Goal: Task Accomplishment & Management: Complete application form

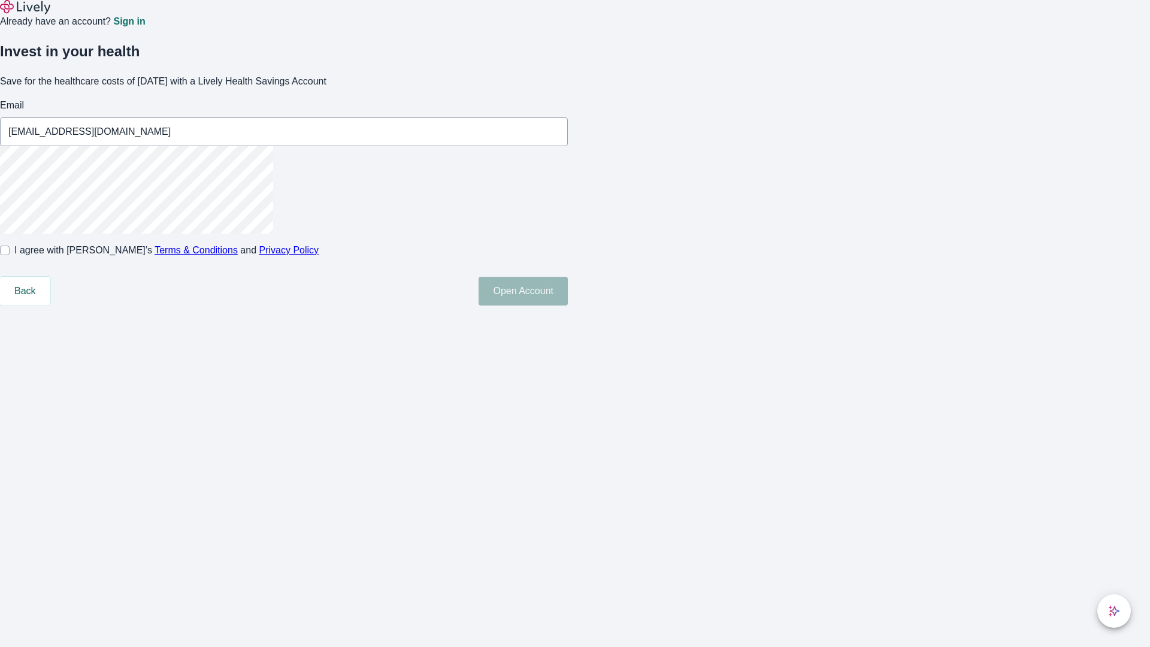
click at [10, 255] on input "I agree with Lively’s Terms & Conditions and Privacy Policy" at bounding box center [5, 251] width 10 height 10
checkbox input "true"
click at [568, 305] on button "Open Account" at bounding box center [522, 291] width 89 height 29
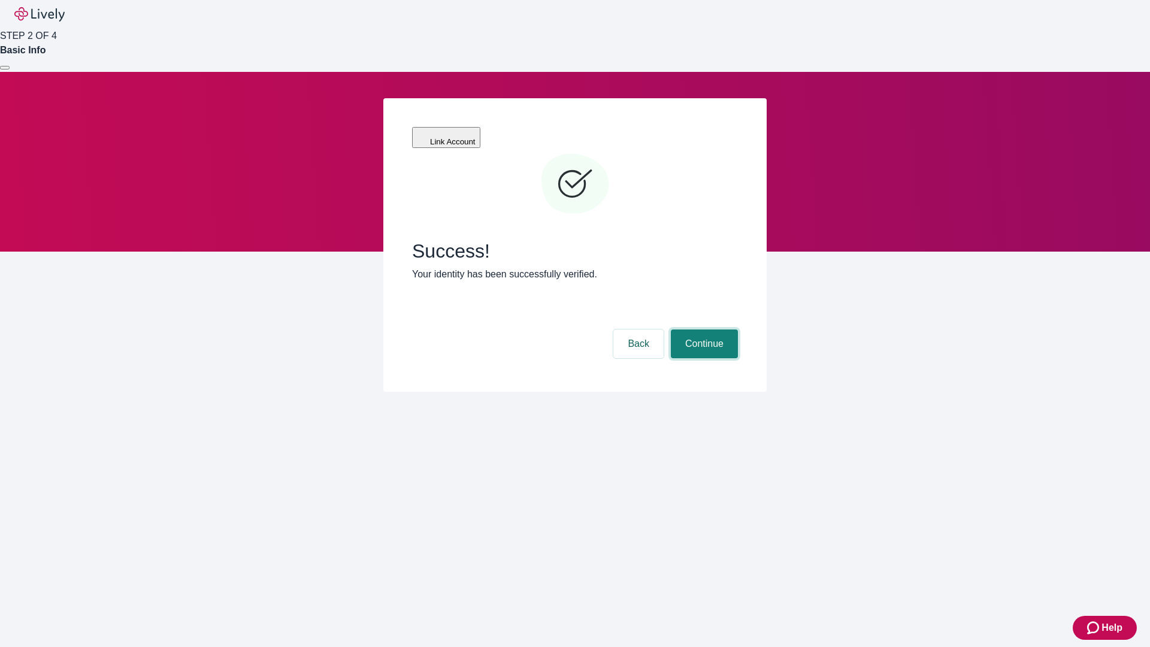
click at [702, 329] on button "Continue" at bounding box center [704, 343] width 67 height 29
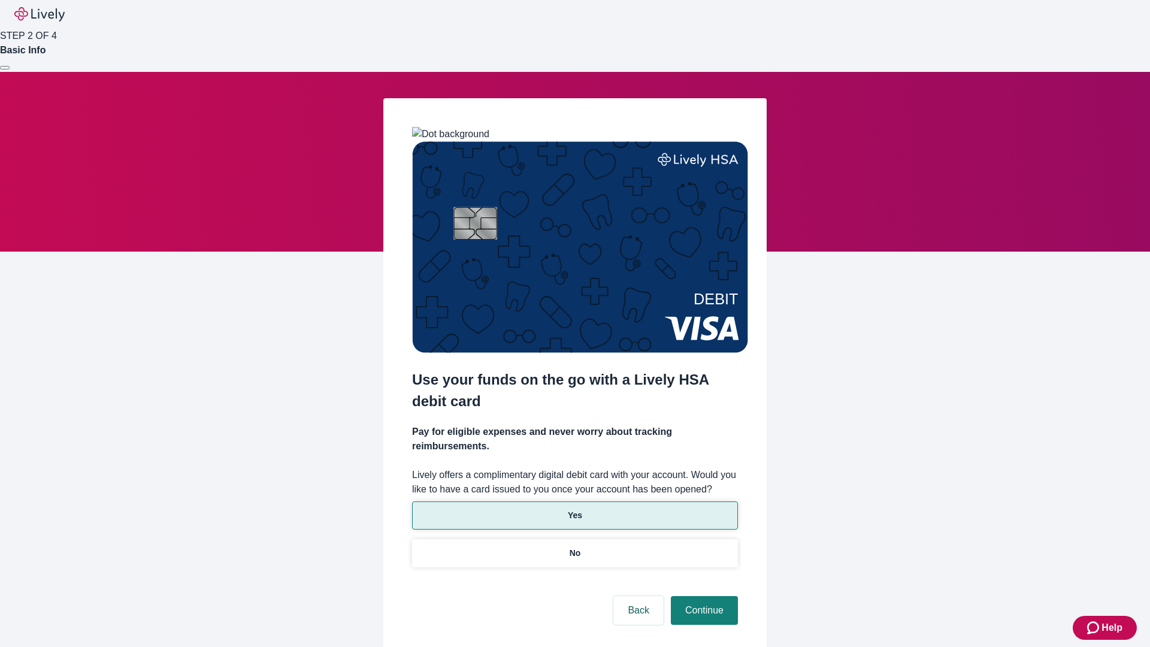
click at [574, 509] on p "Yes" at bounding box center [575, 515] width 14 height 13
click at [702, 596] on button "Continue" at bounding box center [704, 610] width 67 height 29
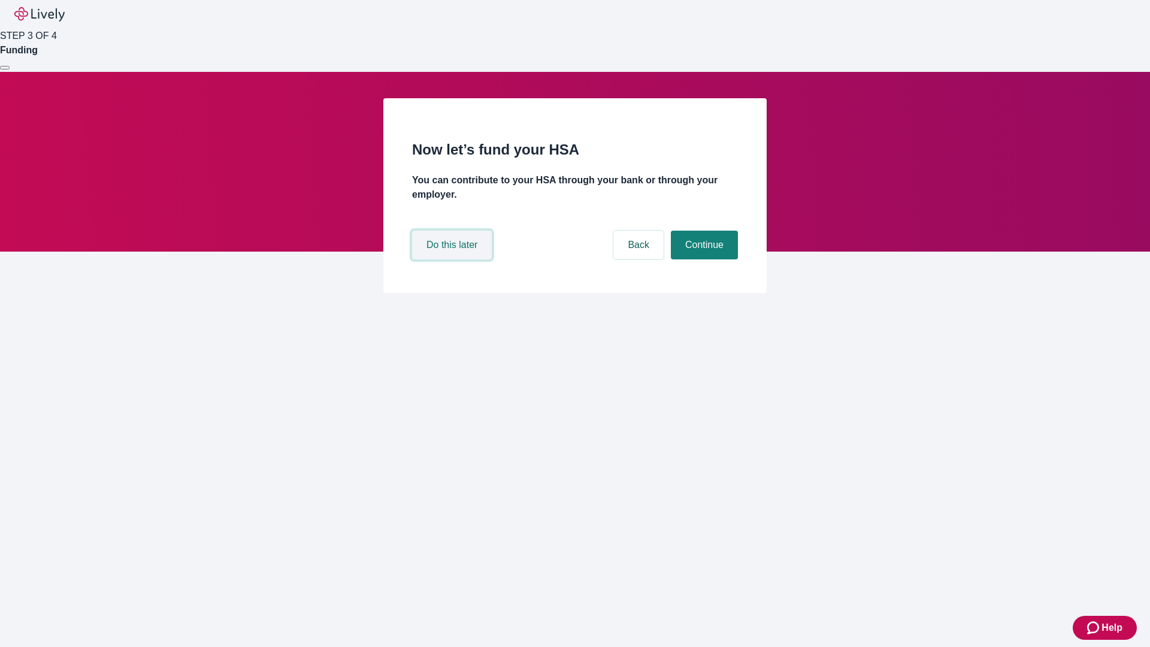
click at [453, 259] on button "Do this later" at bounding box center [452, 245] width 80 height 29
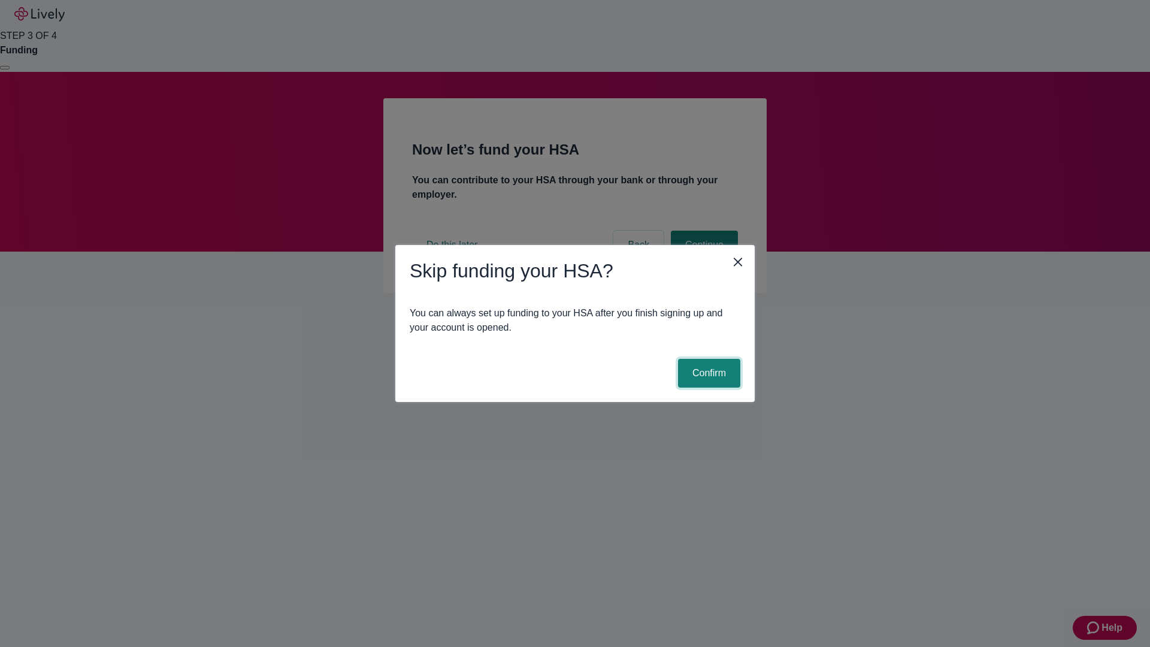
click at [707, 373] on button "Confirm" at bounding box center [709, 373] width 62 height 29
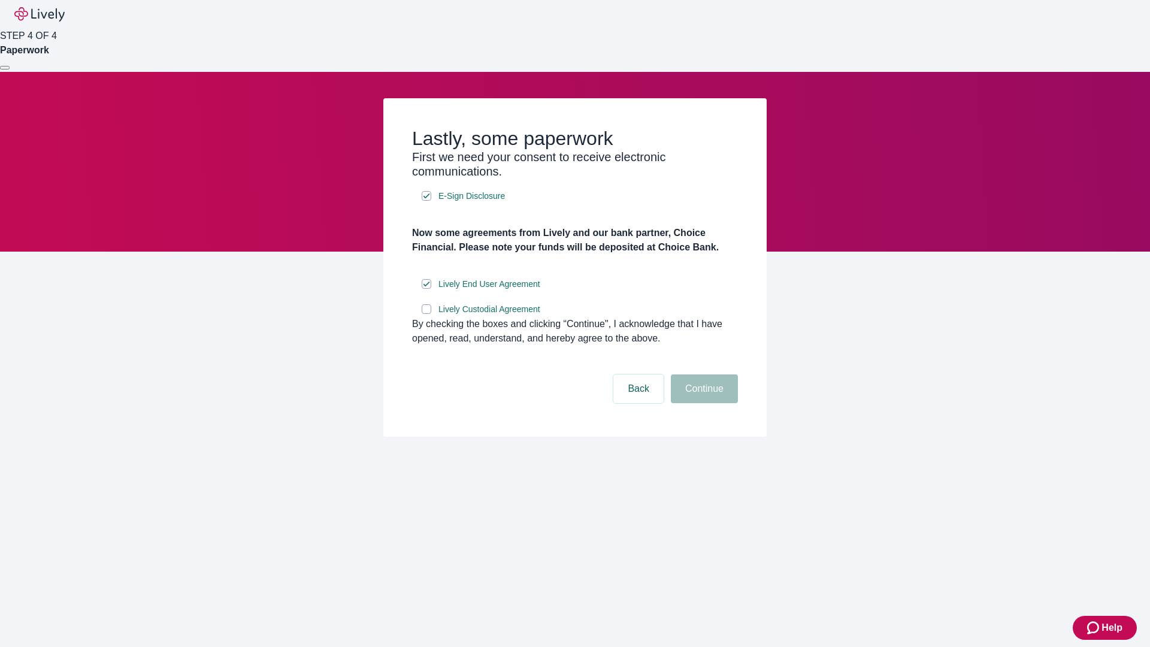
click at [426, 314] on input "Lively Custodial Agreement" at bounding box center [427, 309] width 10 height 10
checkbox input "true"
click at [702, 403] on button "Continue" at bounding box center [704, 388] width 67 height 29
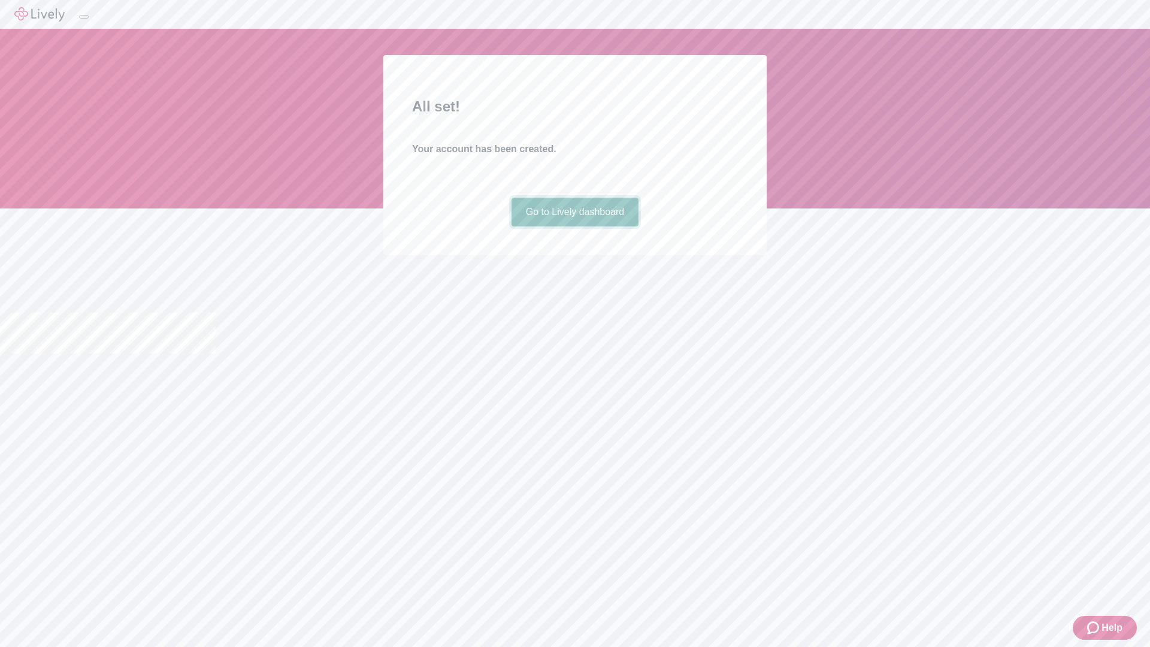
click at [574, 226] on link "Go to Lively dashboard" at bounding box center [575, 212] width 128 height 29
